Goal: Use online tool/utility: Utilize a website feature to perform a specific function

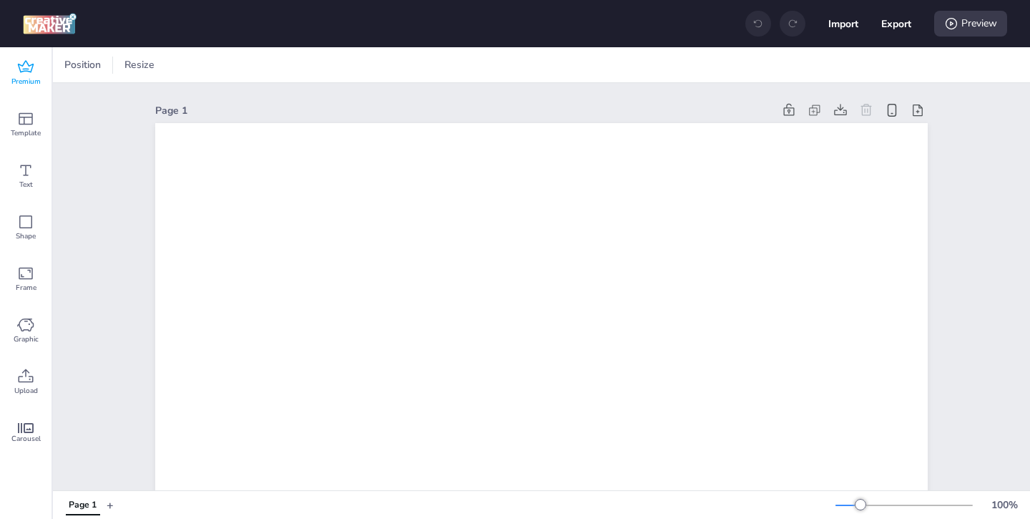
click at [34, 74] on div "Premium" at bounding box center [26, 73] width 52 height 52
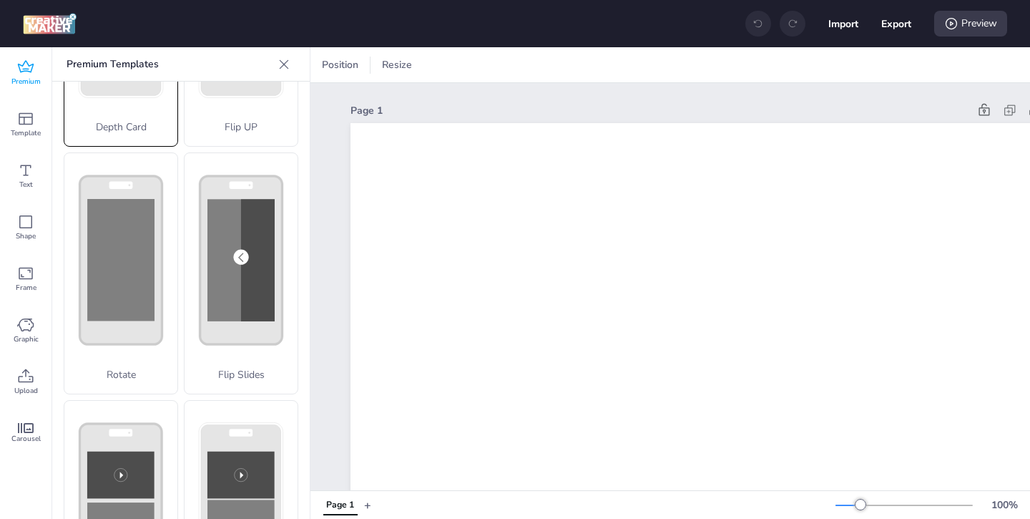
scroll to position [292, 0]
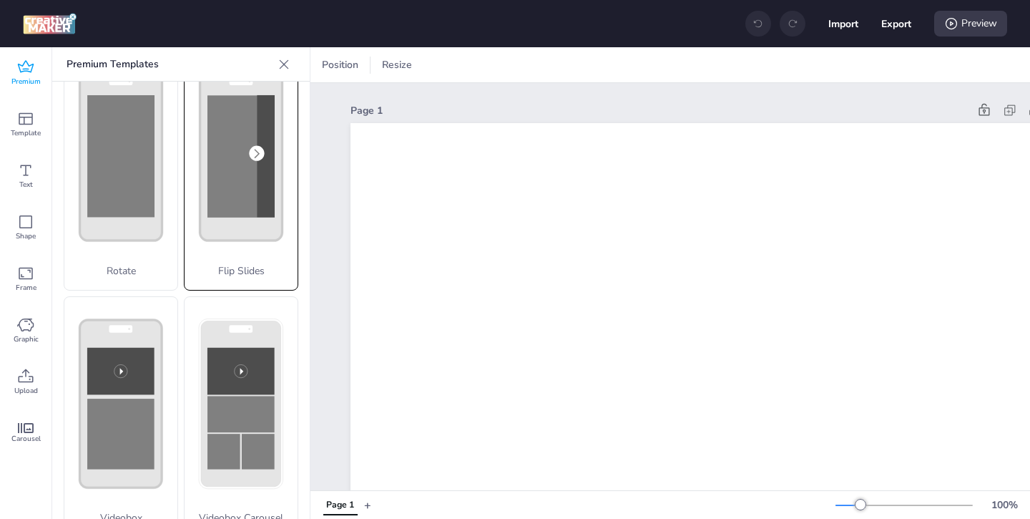
click at [251, 215] on rect at bounding box center [240, 156] width 67 height 122
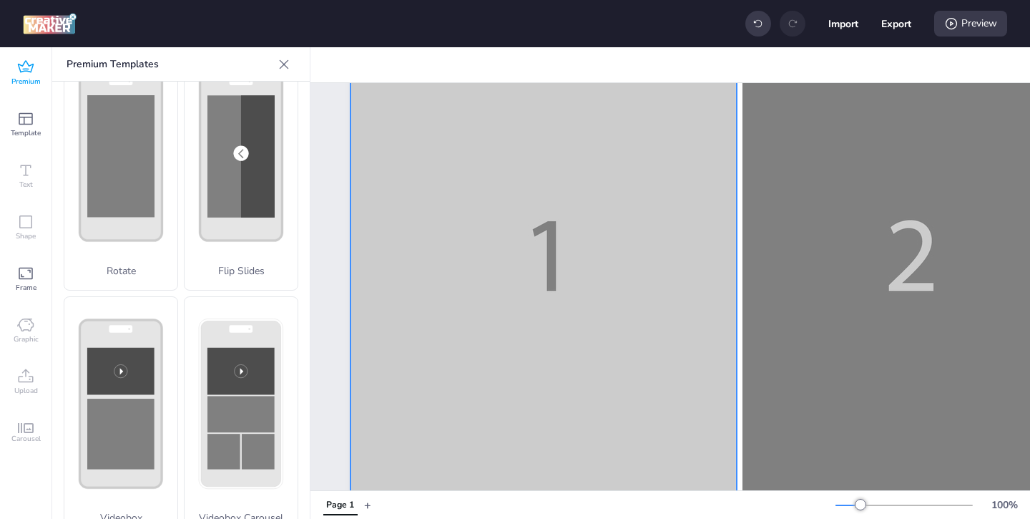
scroll to position [102, 0]
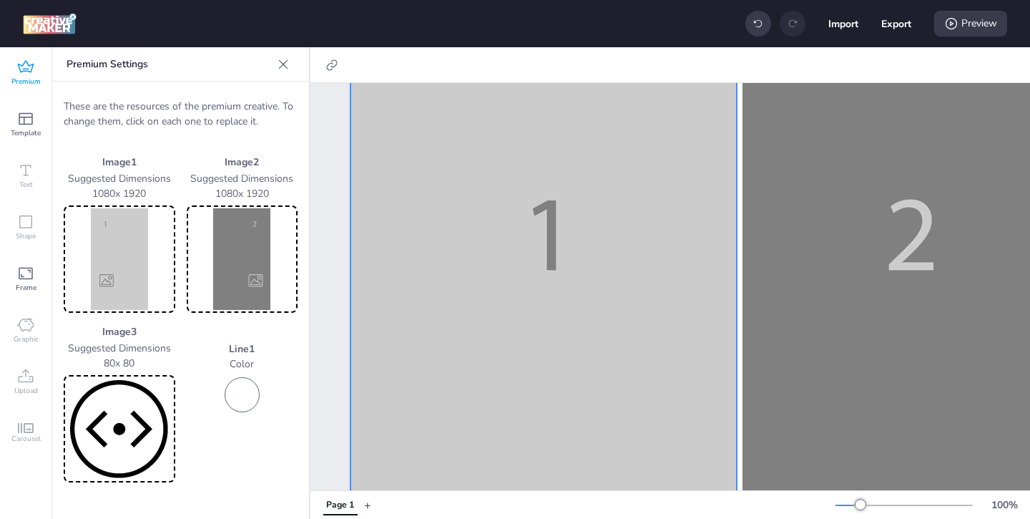
click at [280, 64] on icon at bounding box center [283, 64] width 14 height 14
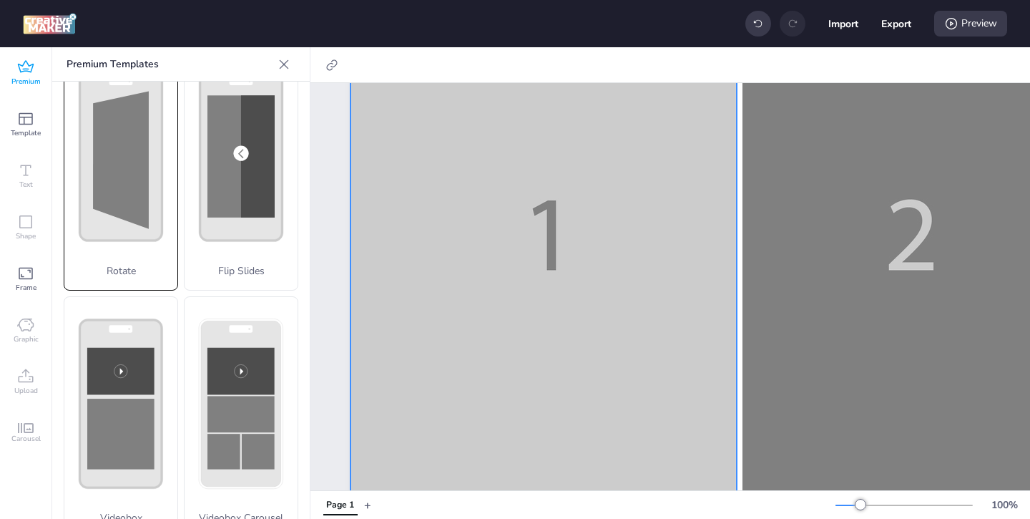
click at [147, 180] on polygon at bounding box center [121, 159] width 56 height 137
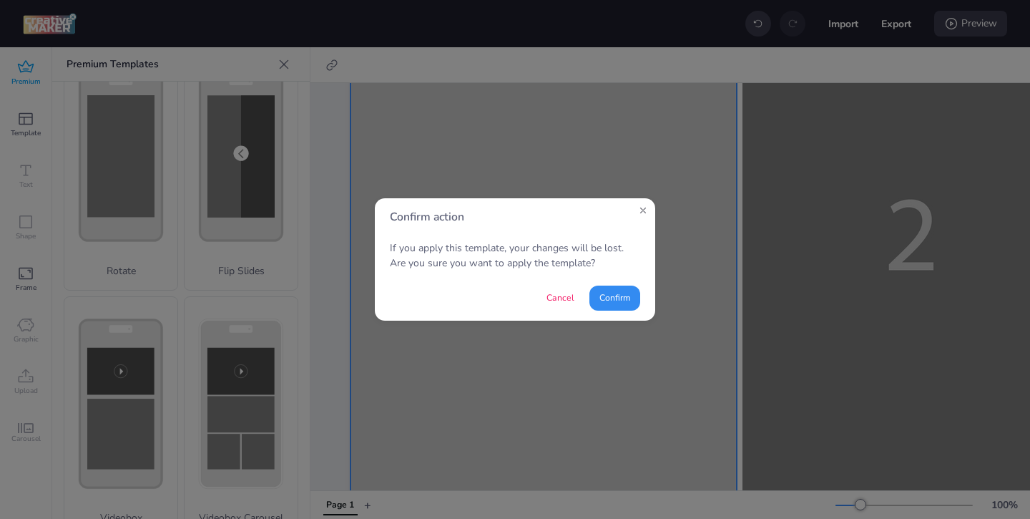
click at [620, 300] on button "Confirm" at bounding box center [614, 297] width 51 height 25
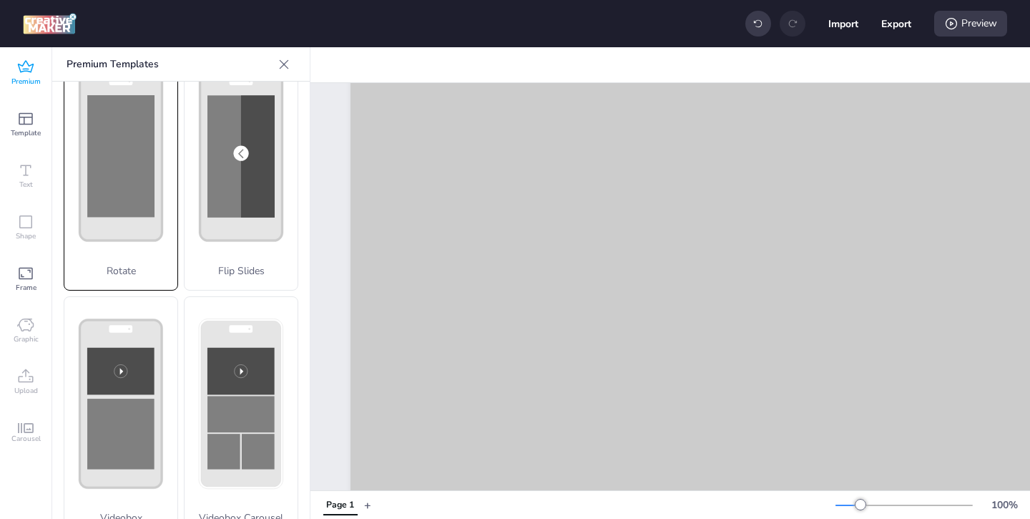
click at [146, 210] on rect at bounding box center [120, 156] width 67 height 122
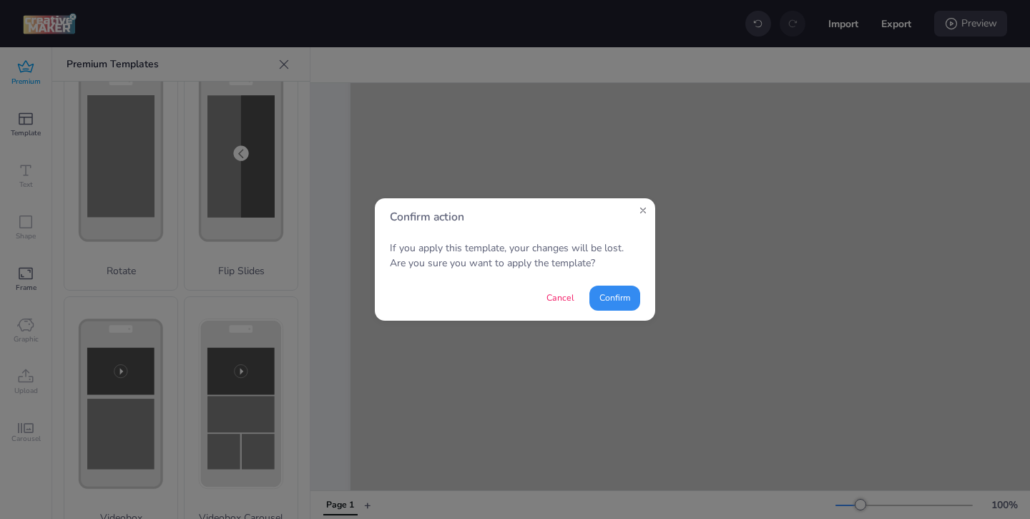
click at [636, 302] on button "Confirm" at bounding box center [614, 297] width 51 height 25
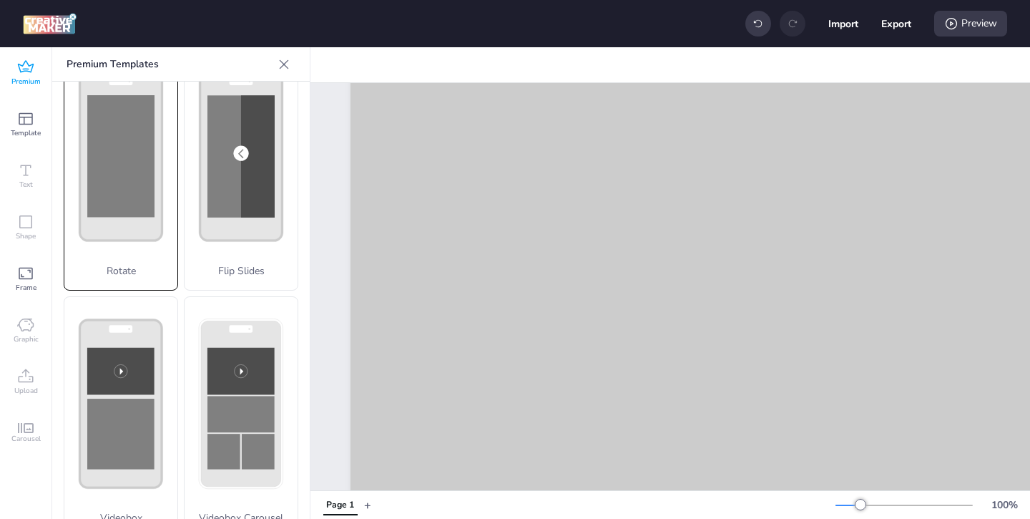
click at [163, 228] on icon at bounding box center [120, 156] width 113 height 214
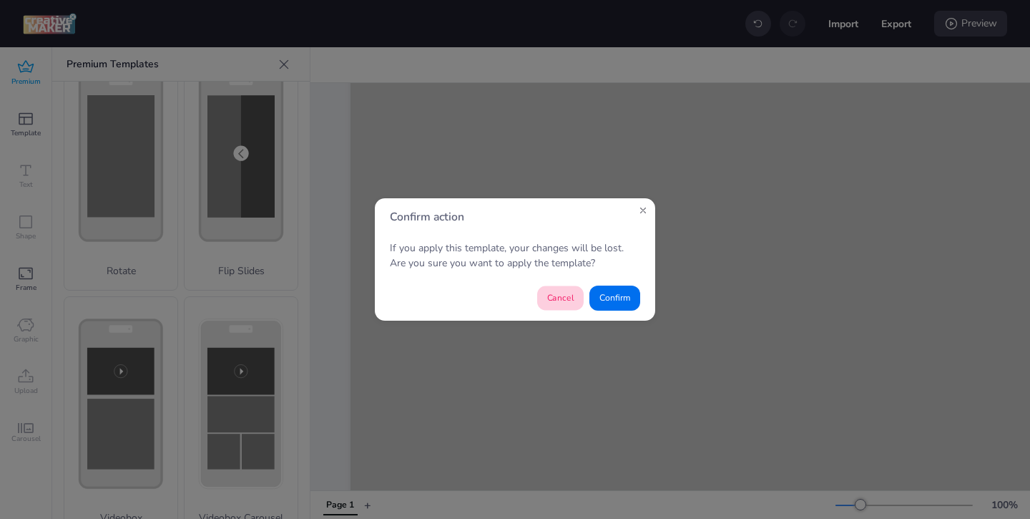
click at [559, 290] on button "Cancel" at bounding box center [560, 298] width 46 height 24
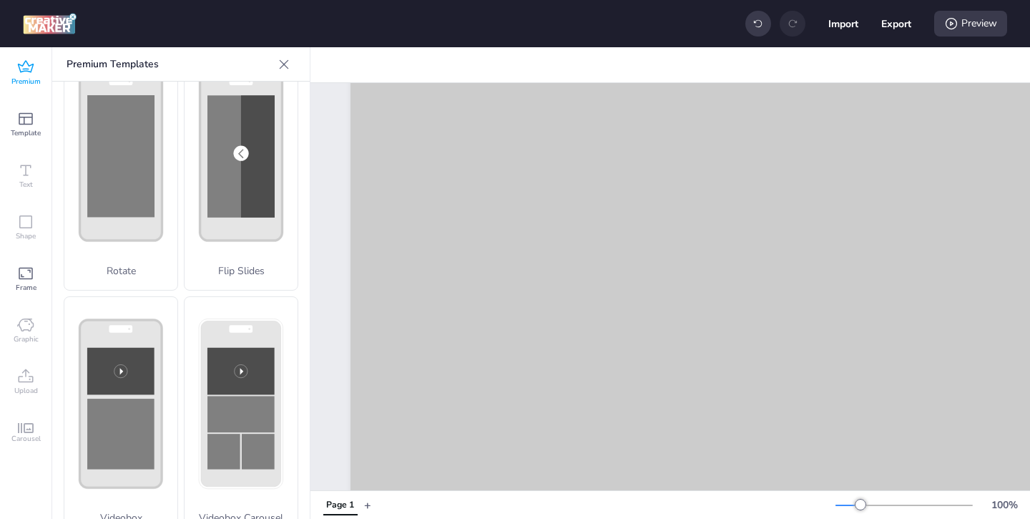
click at [26, 65] on icon at bounding box center [25, 67] width 17 height 17
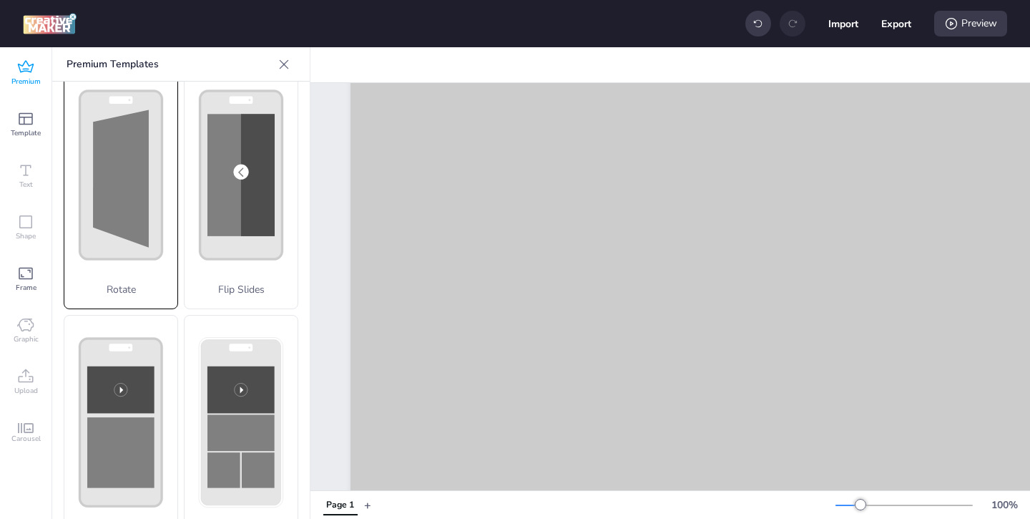
scroll to position [268, 0]
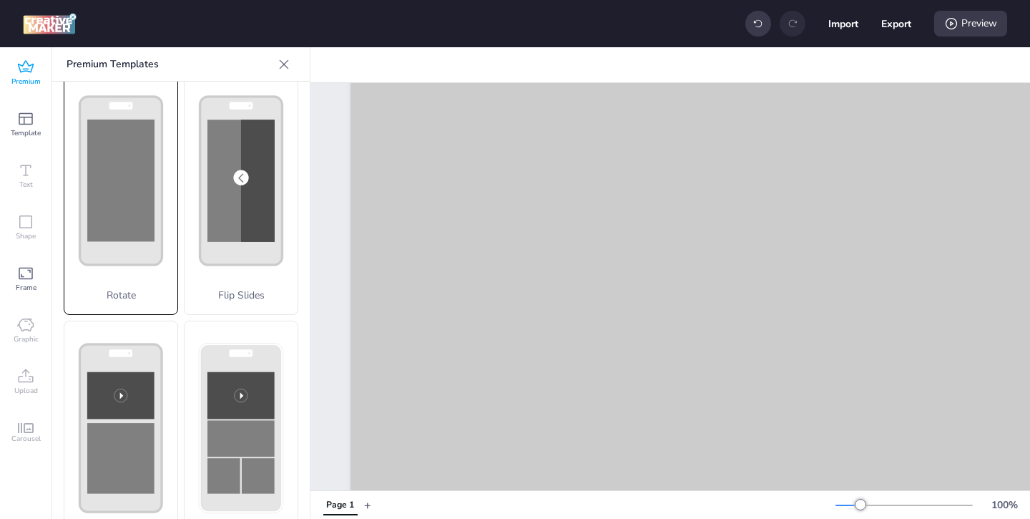
click at [152, 185] on rect at bounding box center [120, 180] width 67 height 122
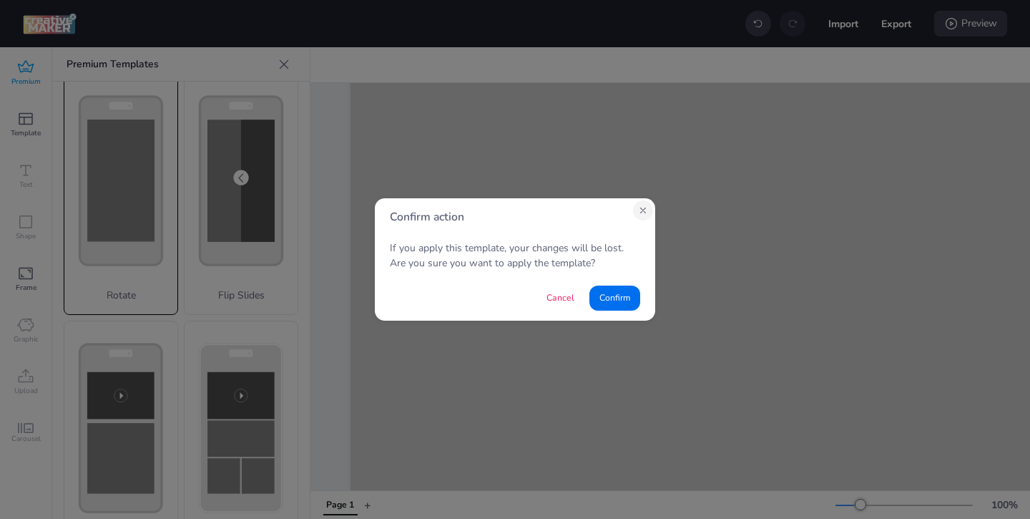
click at [639, 210] on icon "Close" at bounding box center [643, 210] width 10 height 10
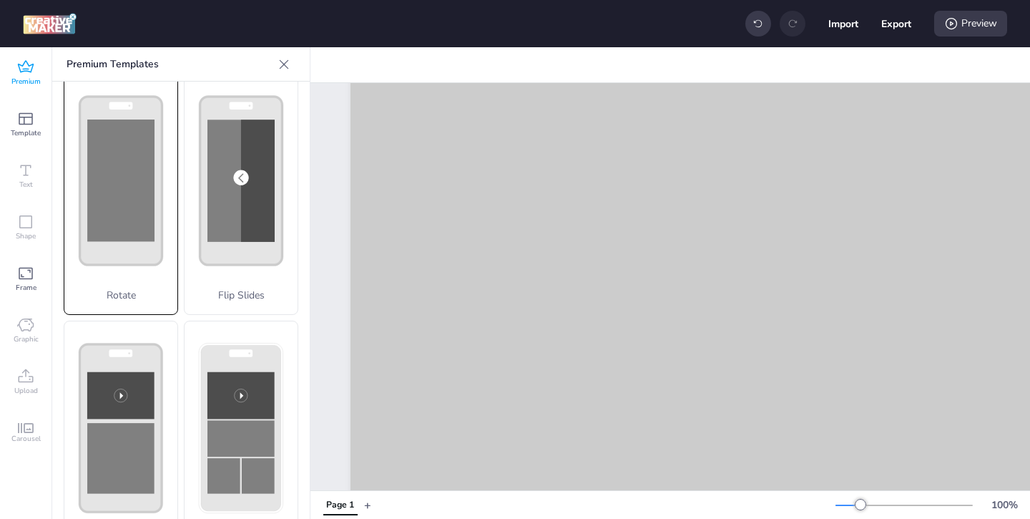
click at [21, 69] on icon at bounding box center [25, 67] width 17 height 17
click at [144, 209] on div "Rotate" at bounding box center [121, 194] width 114 height 242
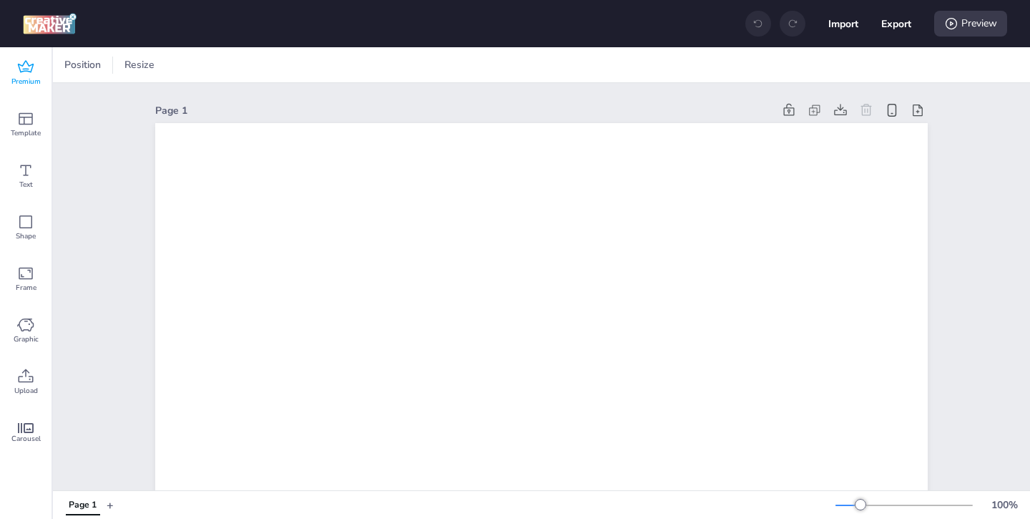
click at [24, 69] on icon at bounding box center [25, 67] width 17 height 17
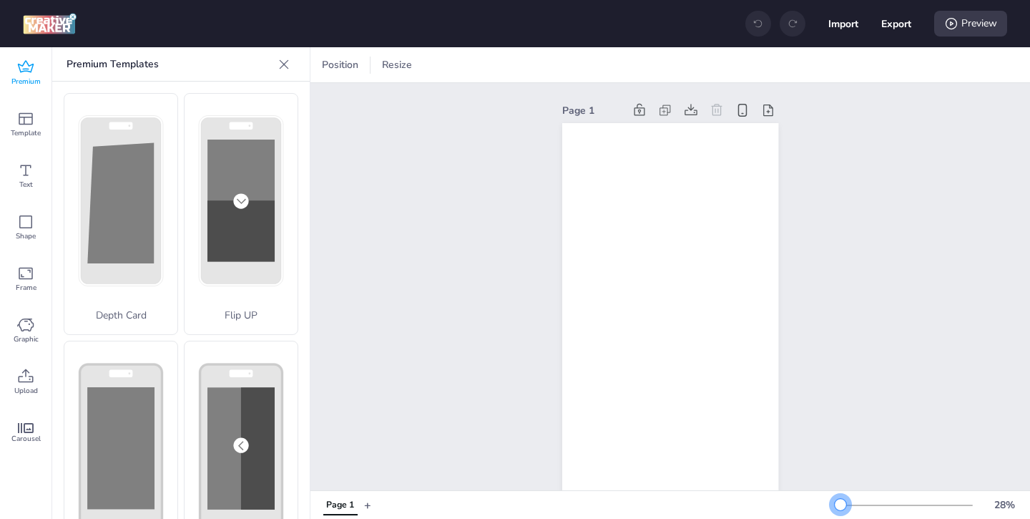
drag, startPoint x: 864, startPoint y: 504, endPoint x: 841, endPoint y: 505, distance: 23.6
click at [841, 505] on div at bounding box center [840, 504] width 11 height 11
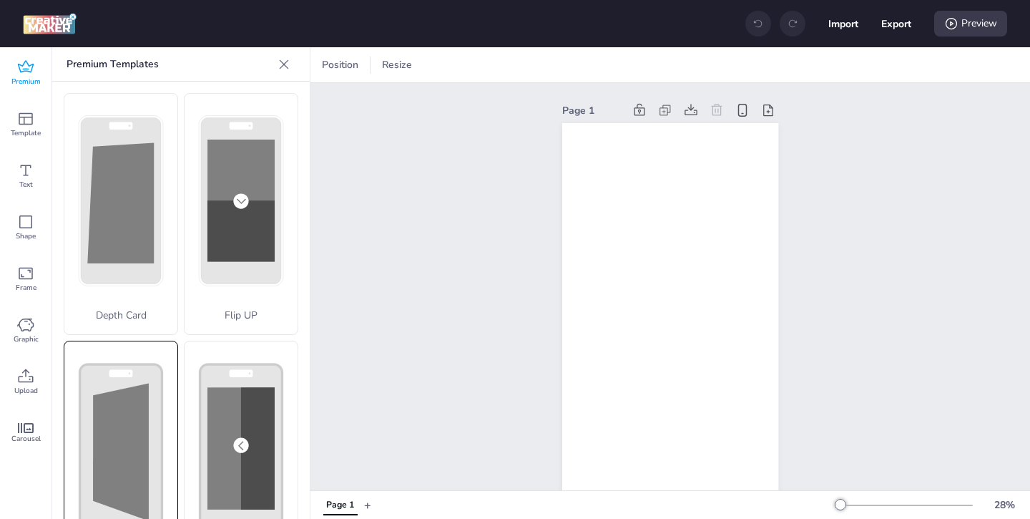
click at [136, 396] on polygon at bounding box center [121, 451] width 56 height 137
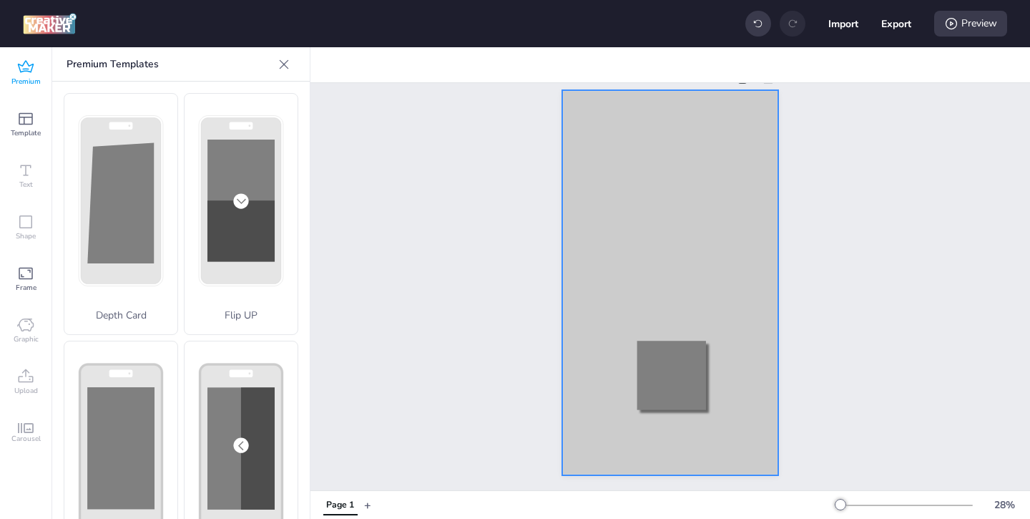
scroll to position [34, 0]
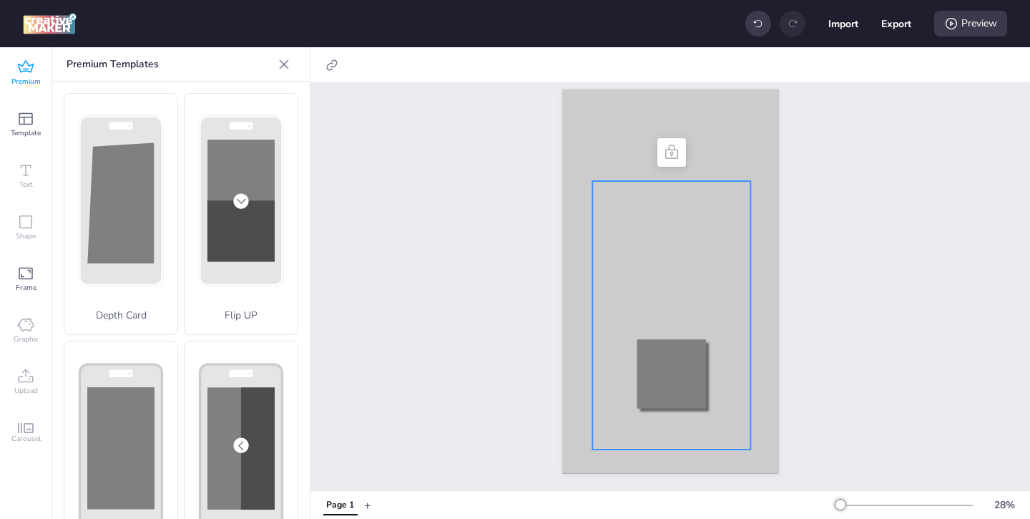
click at [601, 288] on div at bounding box center [671, 315] width 158 height 268
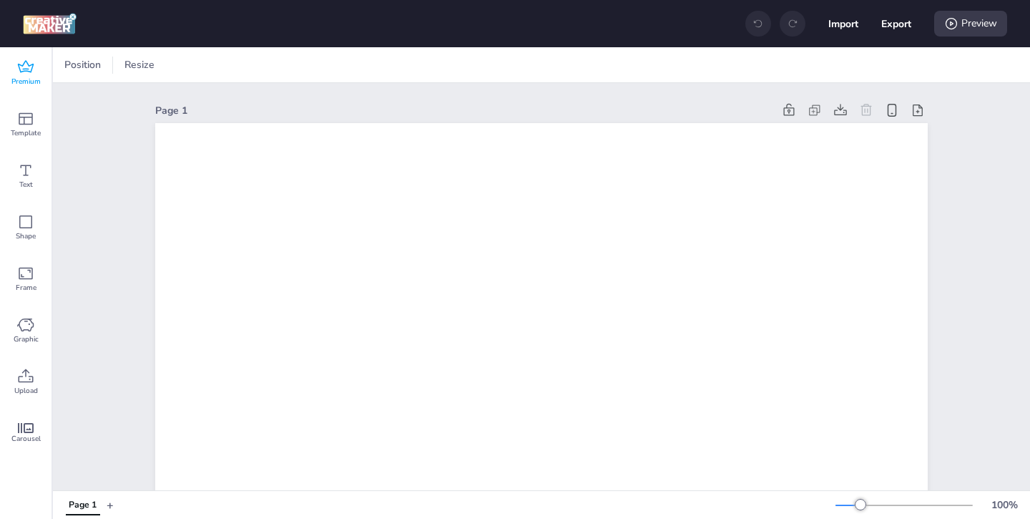
click at [36, 74] on div "Premium" at bounding box center [26, 73] width 52 height 52
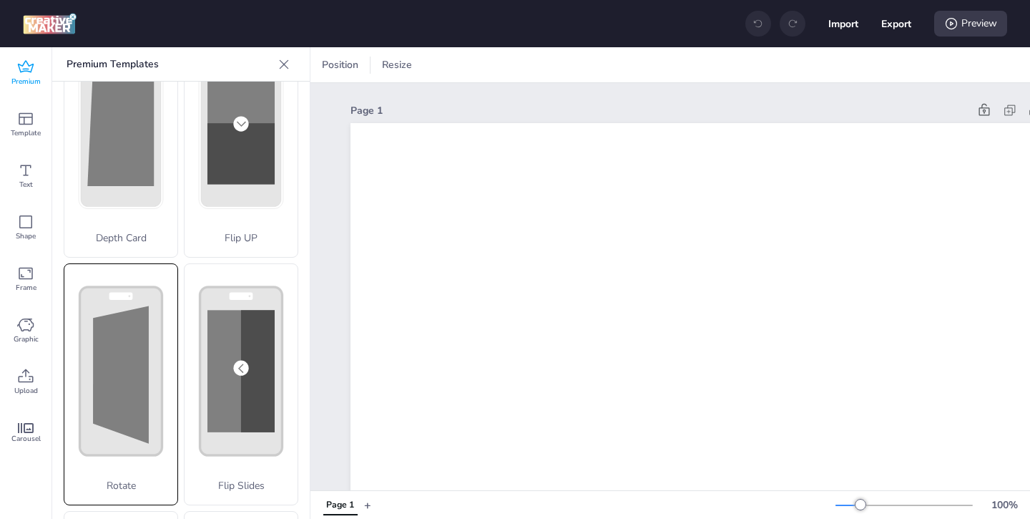
scroll to position [117, 0]
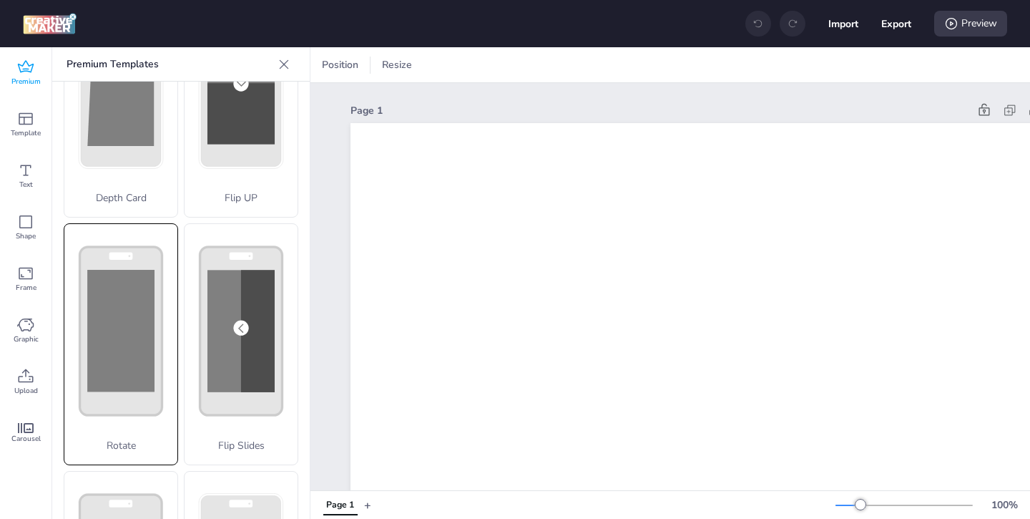
click at [162, 368] on div "Rotate" at bounding box center [121, 344] width 114 height 242
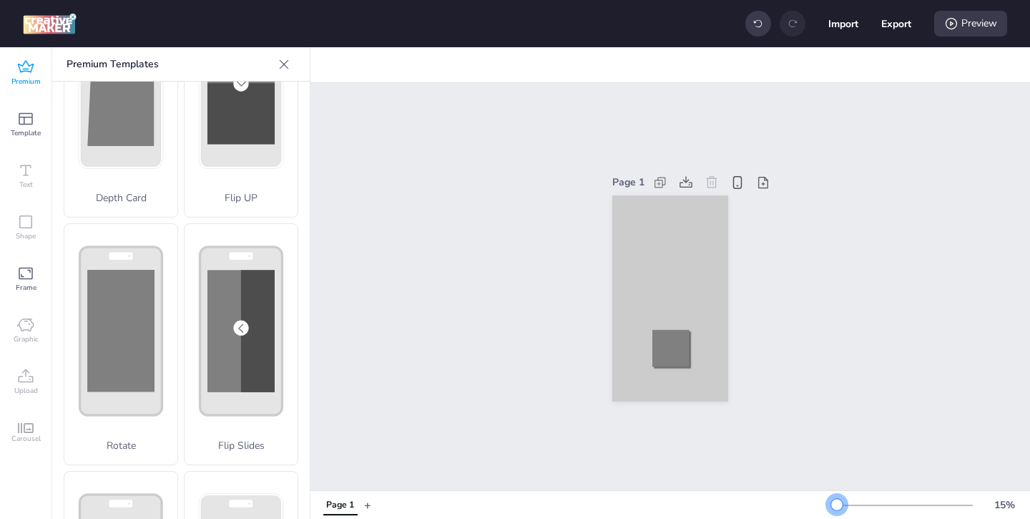
drag, startPoint x: 862, startPoint y: 504, endPoint x: 837, endPoint y: 501, distance: 25.1
click at [837, 501] on div at bounding box center [836, 504] width 11 height 11
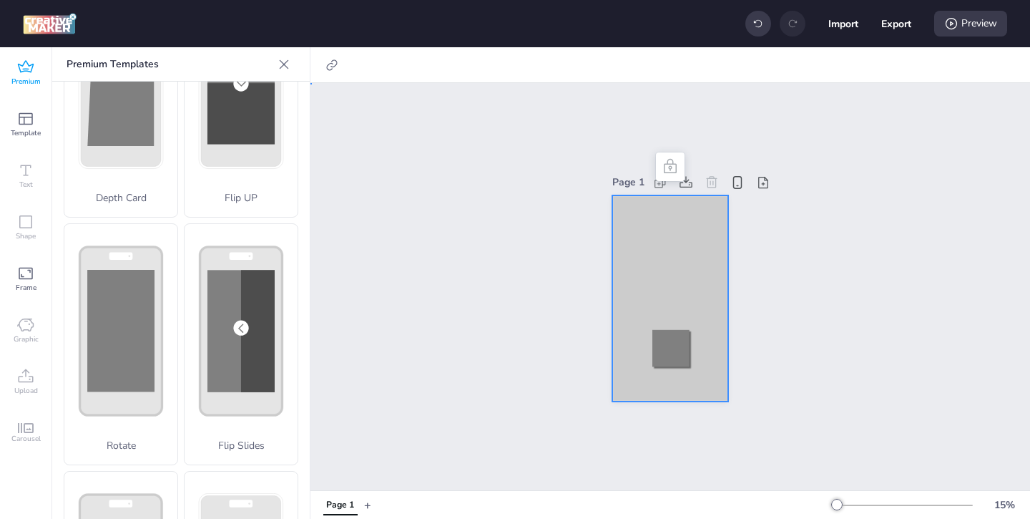
click at [635, 229] on div at bounding box center [670, 298] width 116 height 206
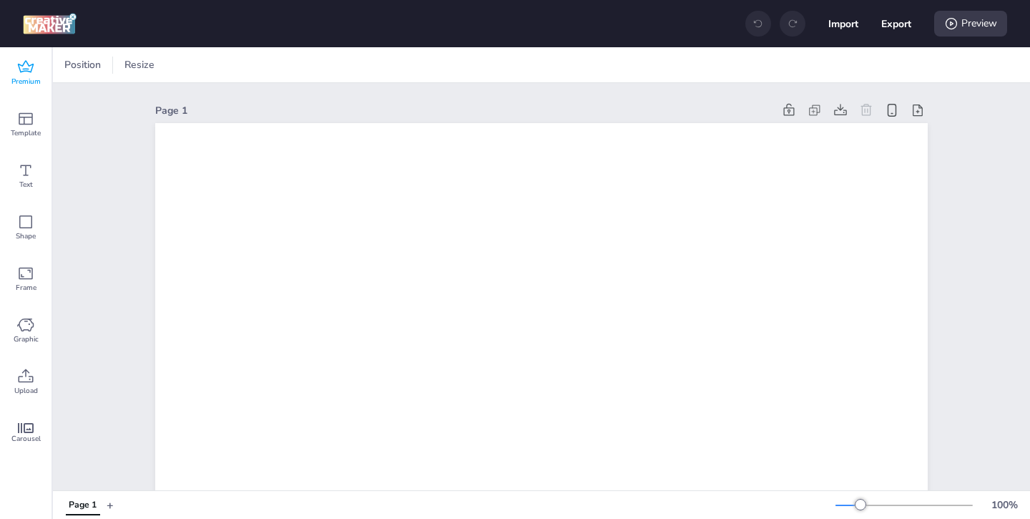
click at [21, 69] on icon at bounding box center [25, 67] width 17 height 17
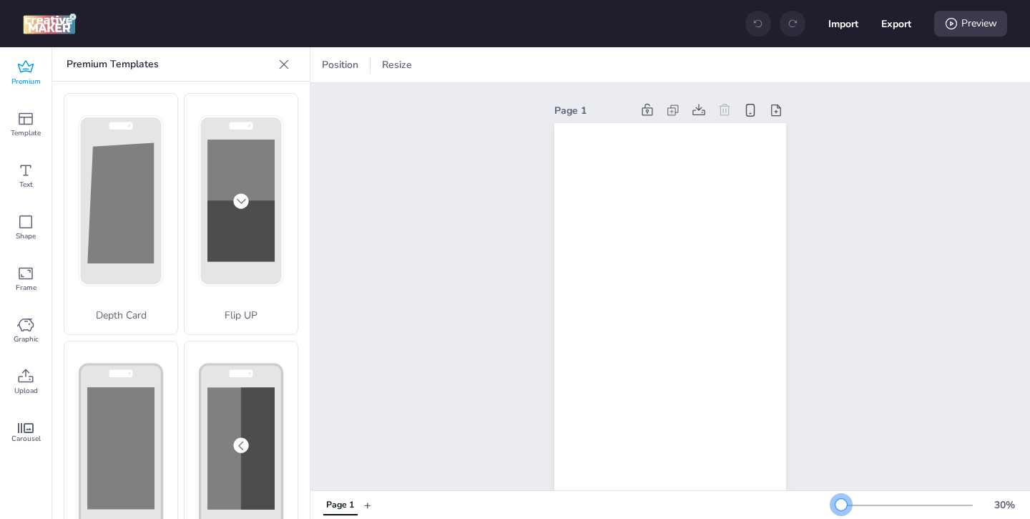
drag, startPoint x: 858, startPoint y: 503, endPoint x: 841, endPoint y: 504, distance: 16.5
click at [841, 504] on div at bounding box center [841, 504] width 11 height 11
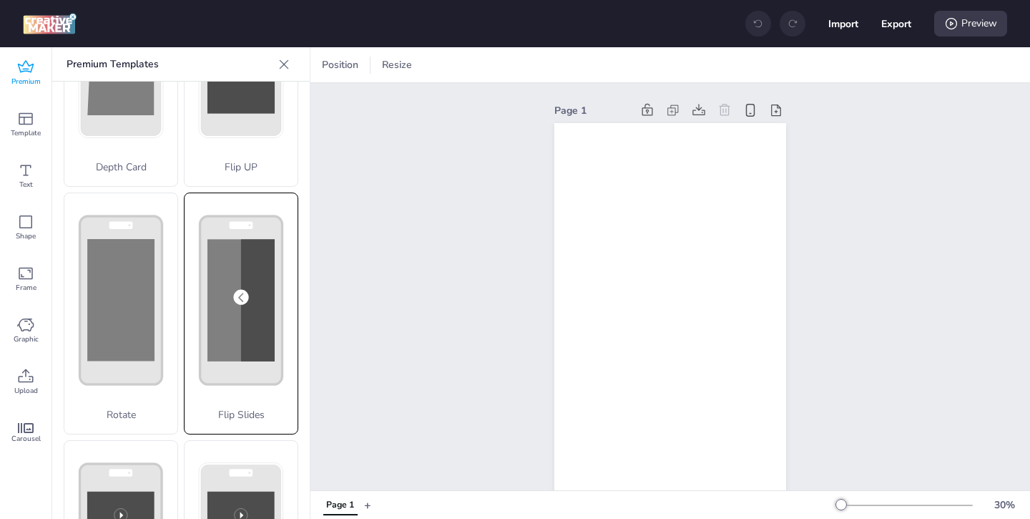
scroll to position [156, 0]
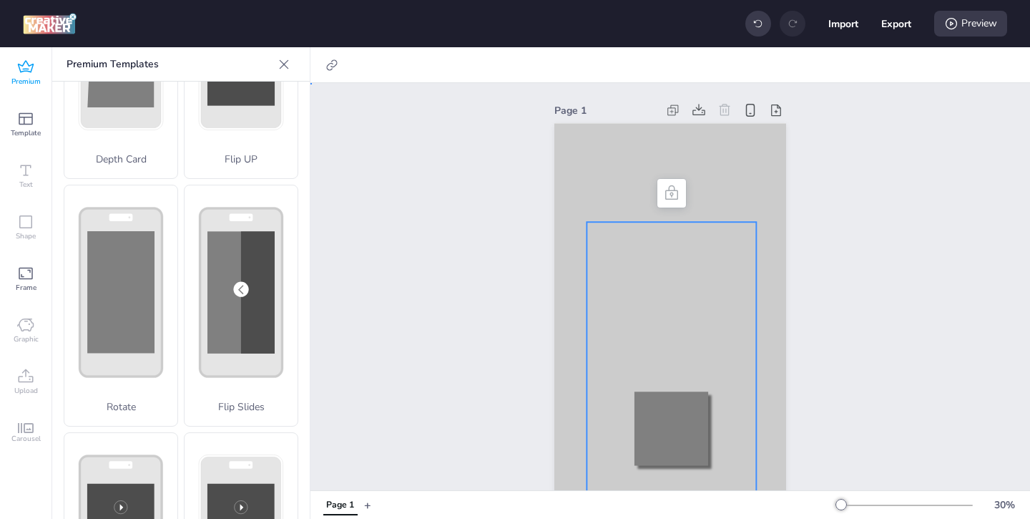
click at [613, 330] on div at bounding box center [672, 366] width 170 height 288
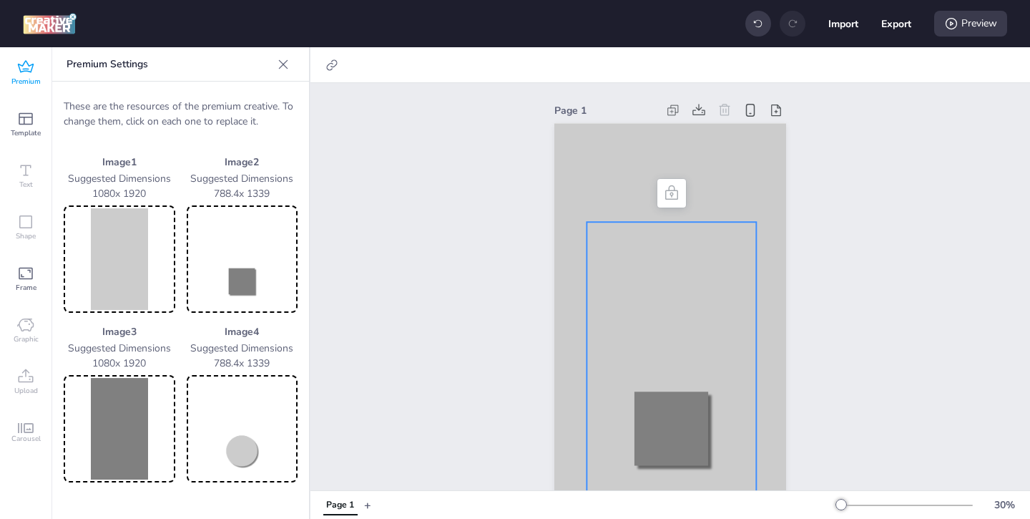
click at [125, 267] on img at bounding box center [120, 259] width 106 height 102
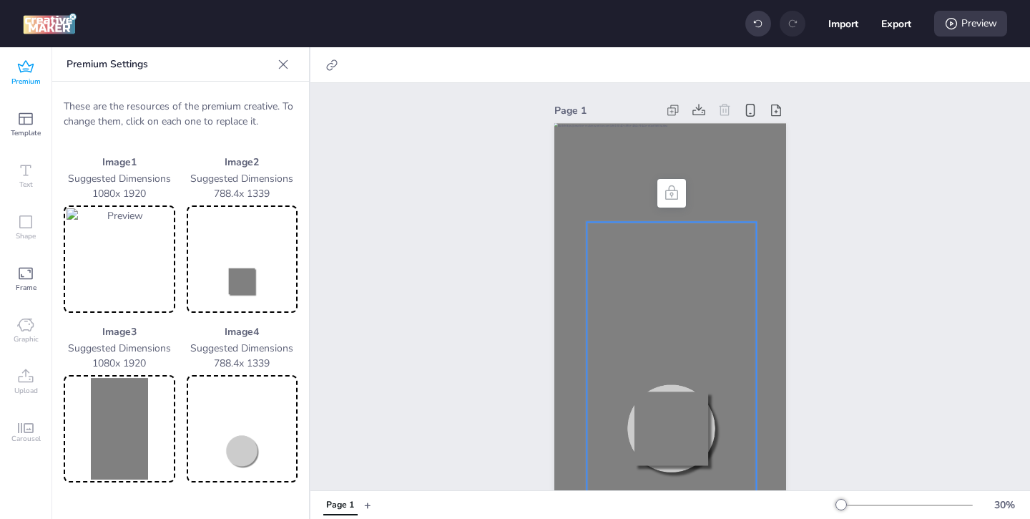
click at [227, 289] on img at bounding box center [243, 259] width 106 height 102
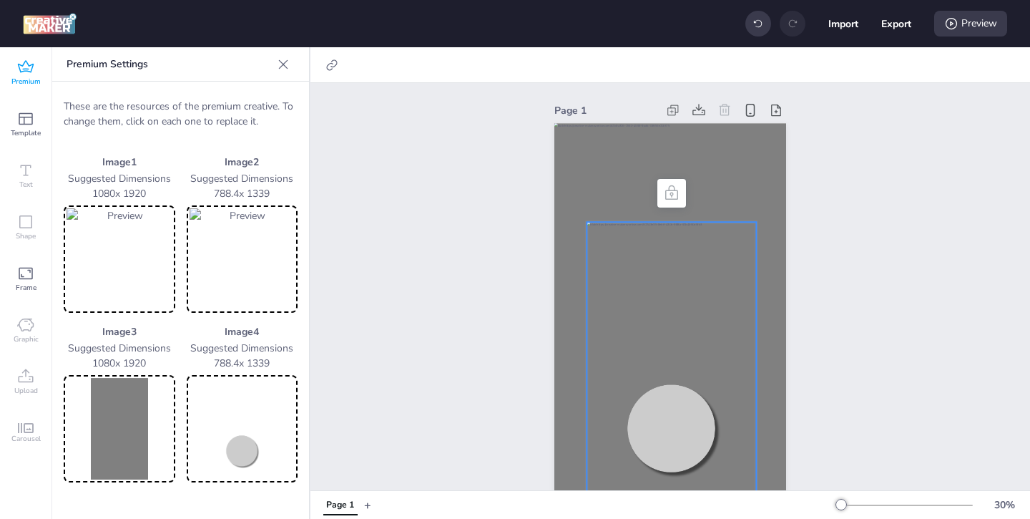
click at [112, 415] on img at bounding box center [120, 429] width 106 height 102
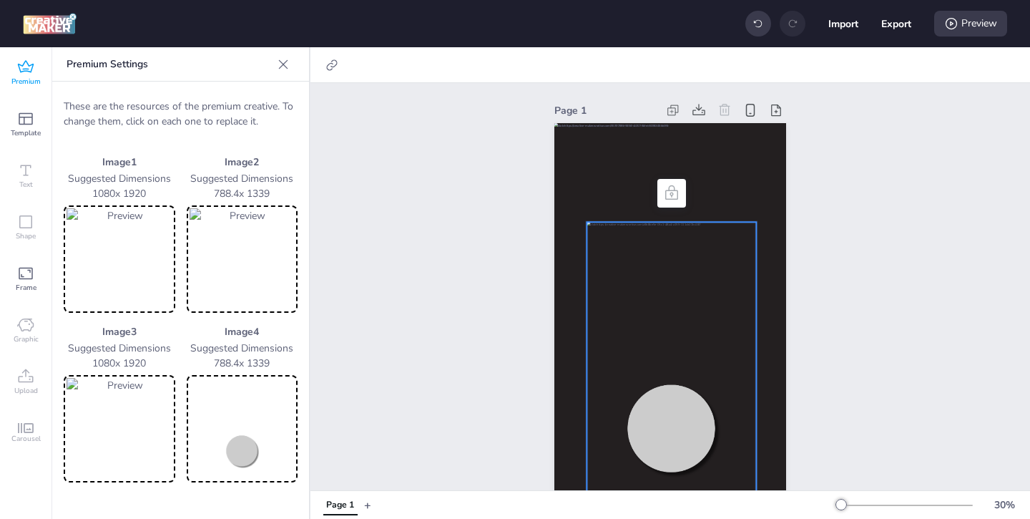
click at [248, 430] on img at bounding box center [243, 429] width 106 height 102
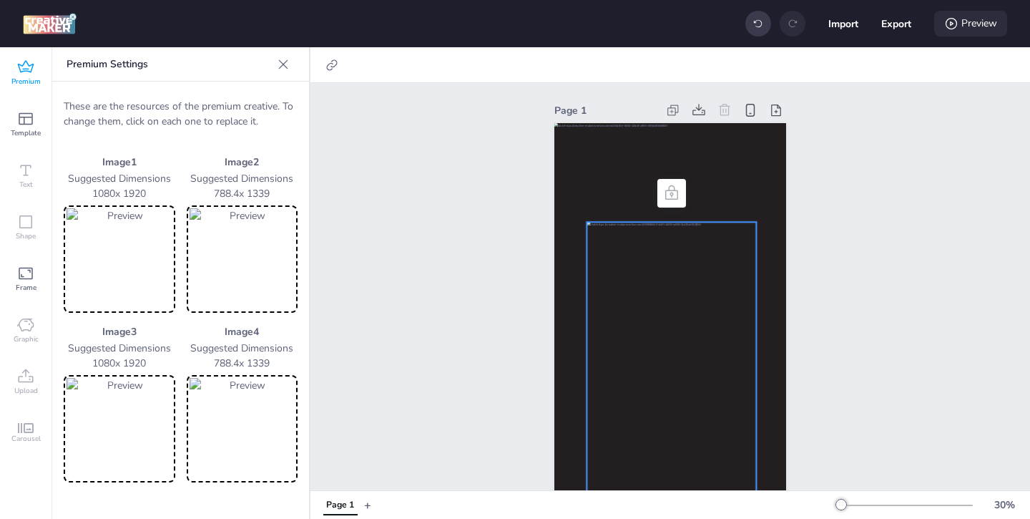
click at [951, 21] on icon at bounding box center [951, 23] width 14 height 14
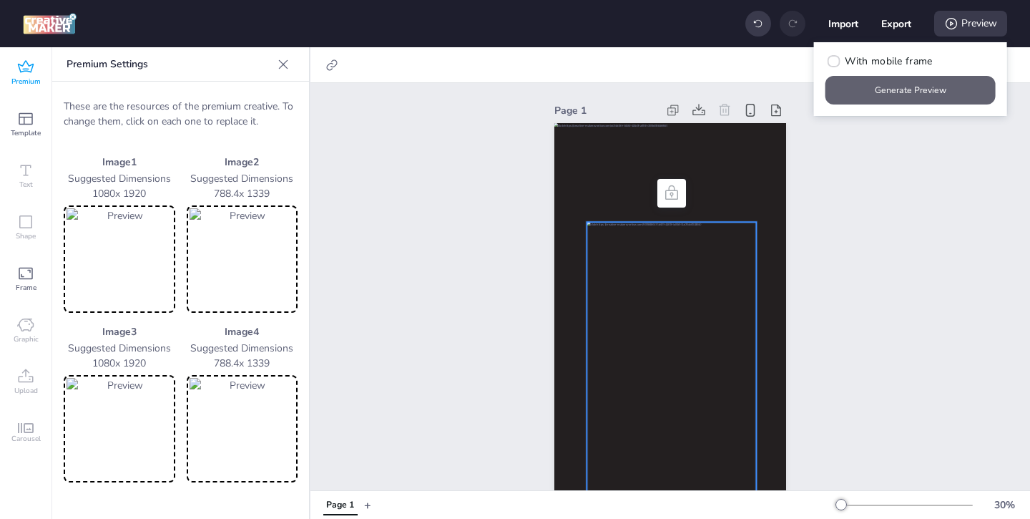
click at [888, 92] on button "Generate Preview" at bounding box center [910, 90] width 170 height 29
